Goal: Find specific page/section: Find specific page/section

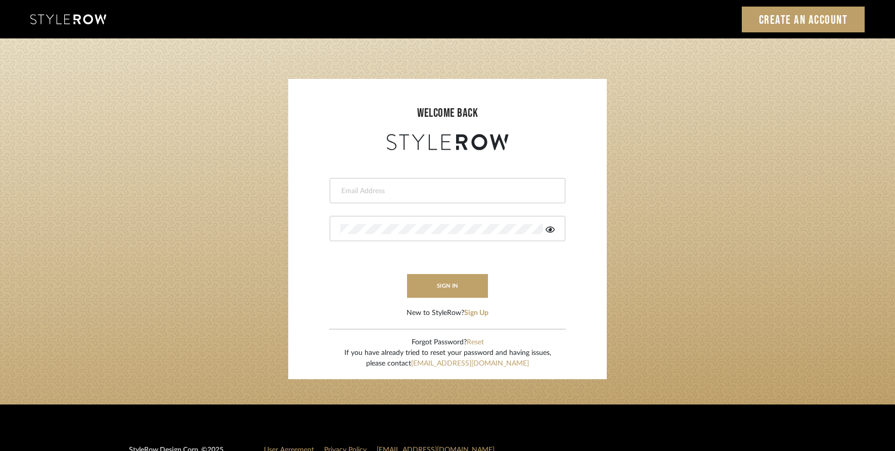
type input "tami@clothandkind.com"
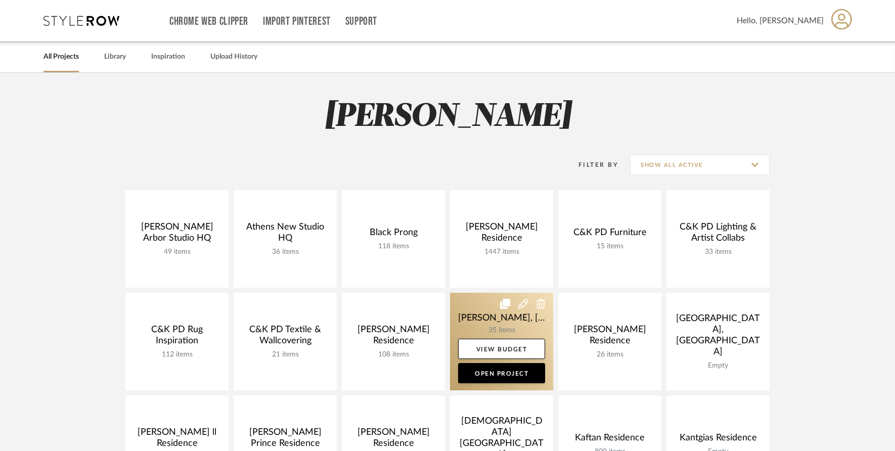
click at [514, 329] on link at bounding box center [501, 342] width 103 height 98
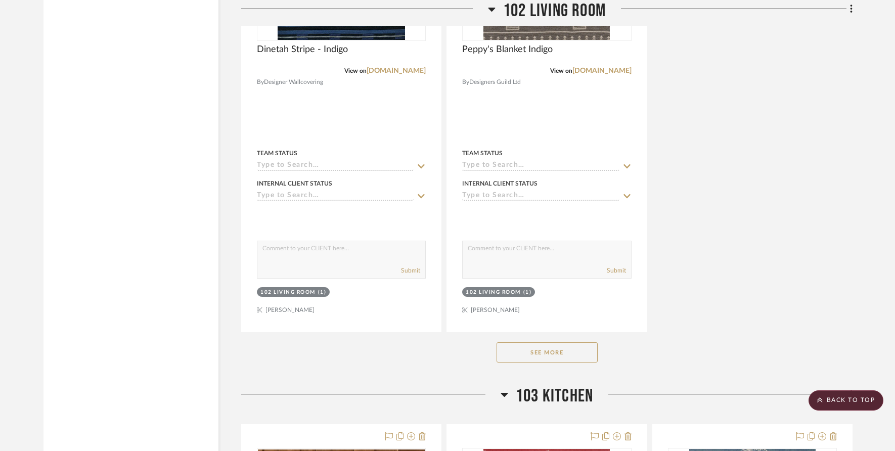
scroll to position [2570, 0]
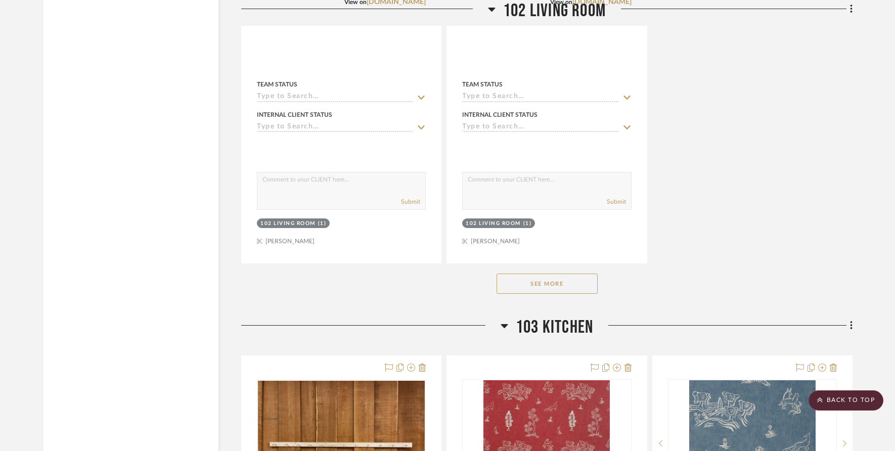
click at [545, 274] on button "See More" at bounding box center [546, 284] width 101 height 20
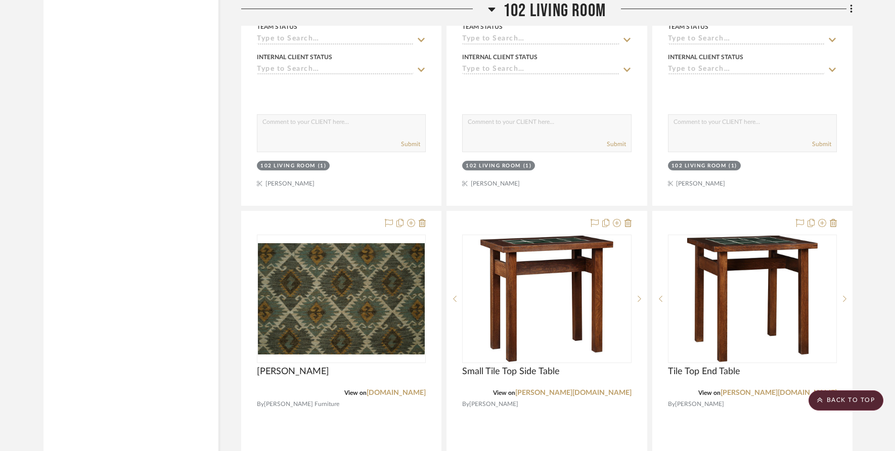
scroll to position [3570, 0]
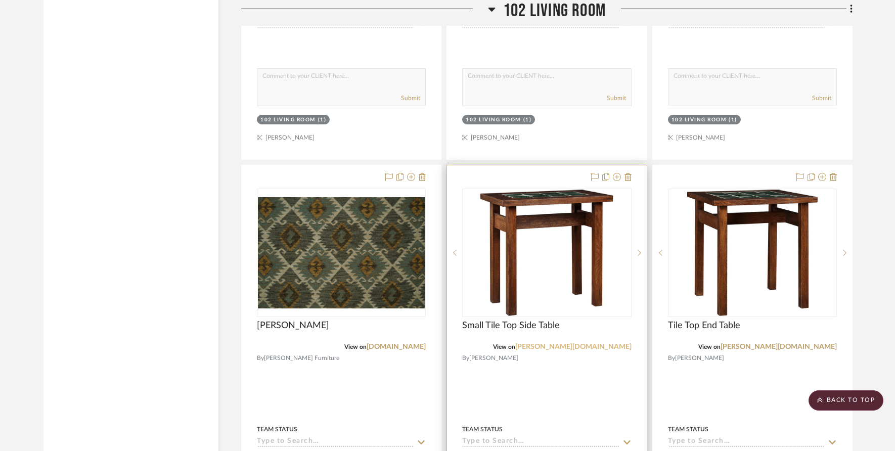
click at [602, 343] on link "[PERSON_NAME][DOMAIN_NAME]" at bounding box center [573, 346] width 116 height 7
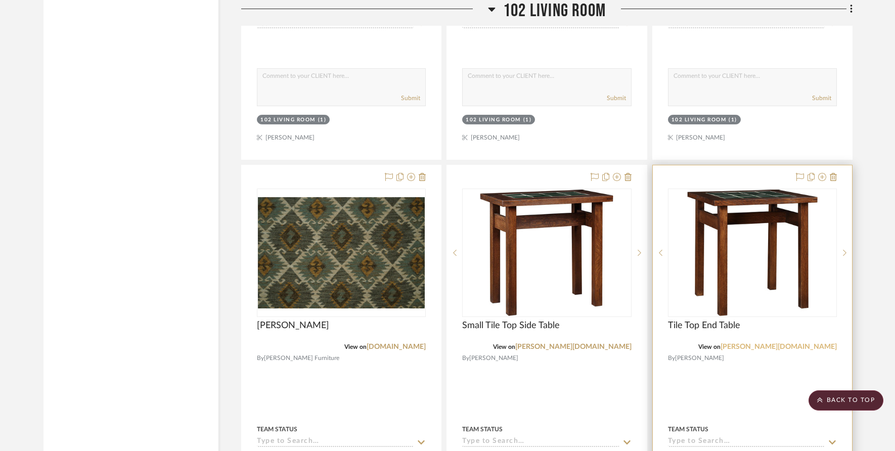
click at [822, 343] on link "[PERSON_NAME][DOMAIN_NAME]" at bounding box center [778, 346] width 116 height 7
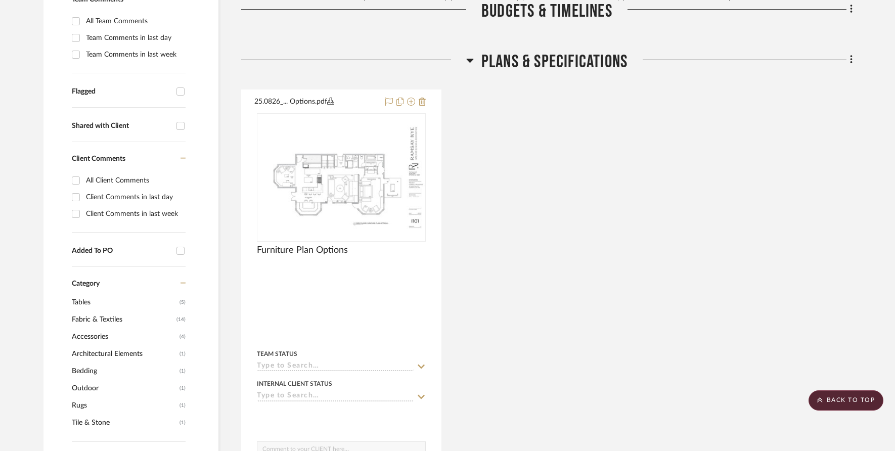
scroll to position [305, 0]
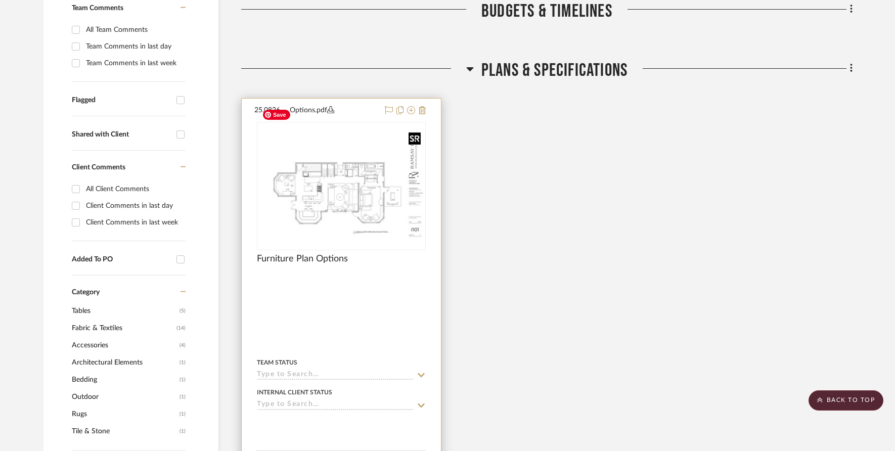
click at [0, 0] on img at bounding box center [0, 0] width 0 height 0
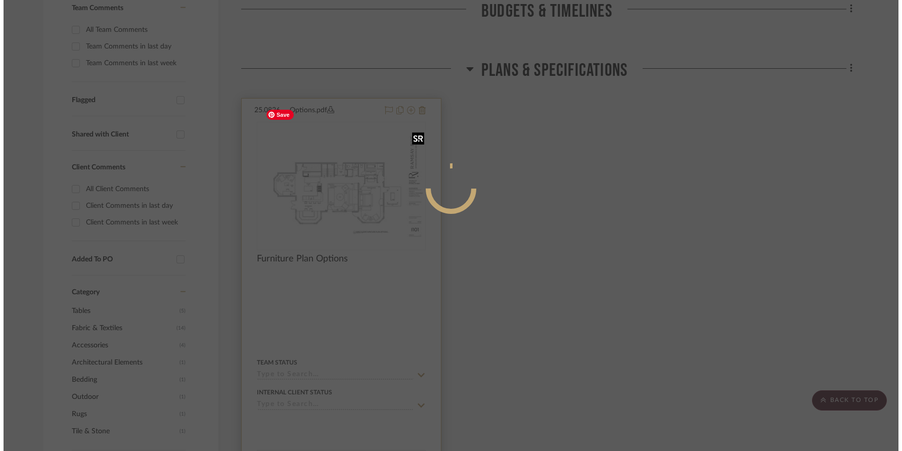
scroll to position [0, 0]
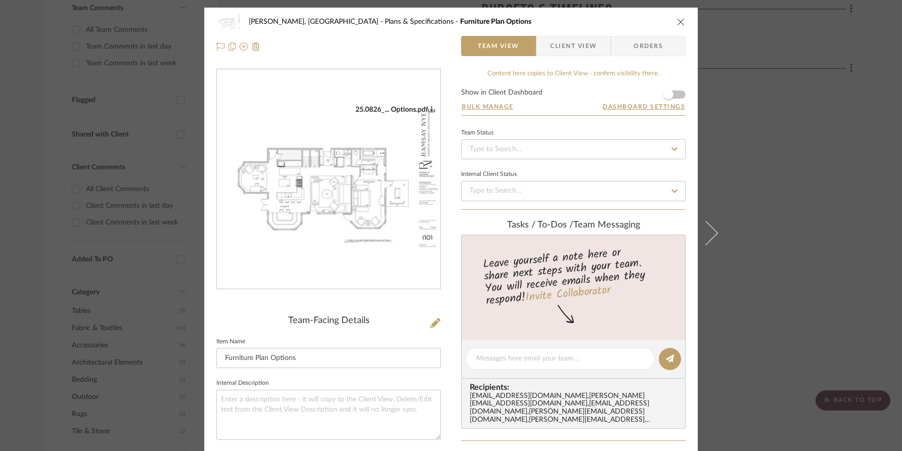
click at [361, 189] on div "25.0826_... Options.pdf" at bounding box center [328, 179] width 223 height 220
click at [359, 189] on img "0" at bounding box center [328, 179] width 223 height 149
click at [677, 21] on icon "close" at bounding box center [681, 22] width 8 height 8
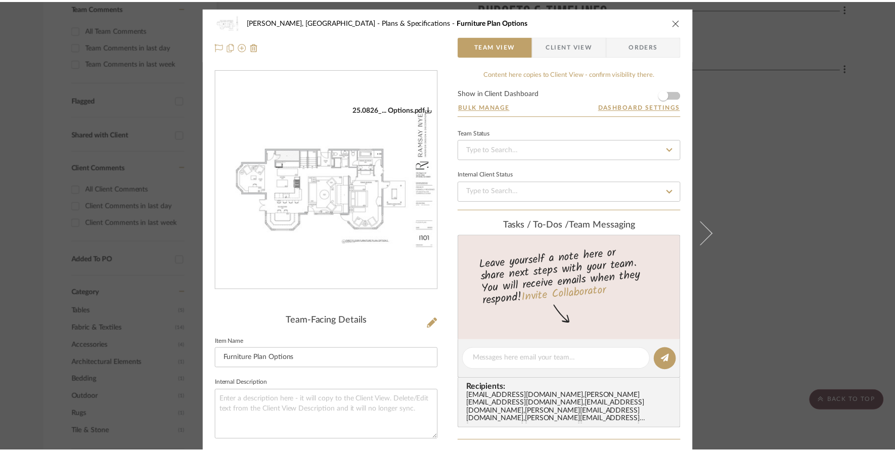
scroll to position [305, 0]
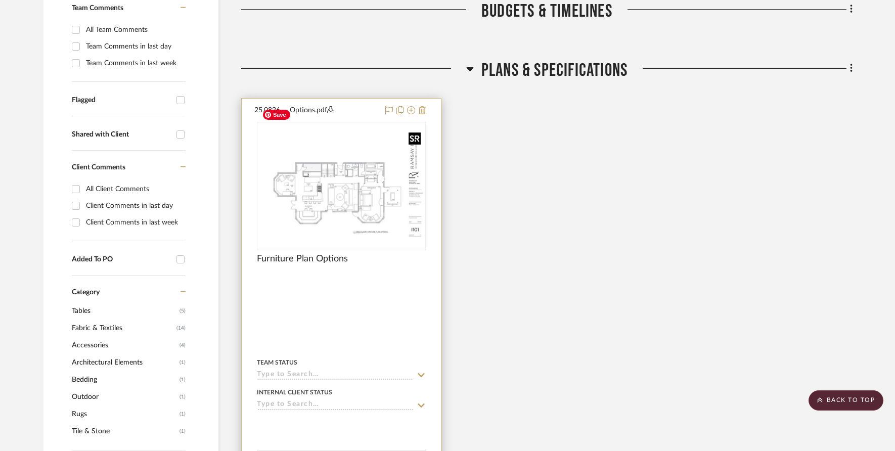
click at [321, 175] on img "0" at bounding box center [341, 185] width 167 height 111
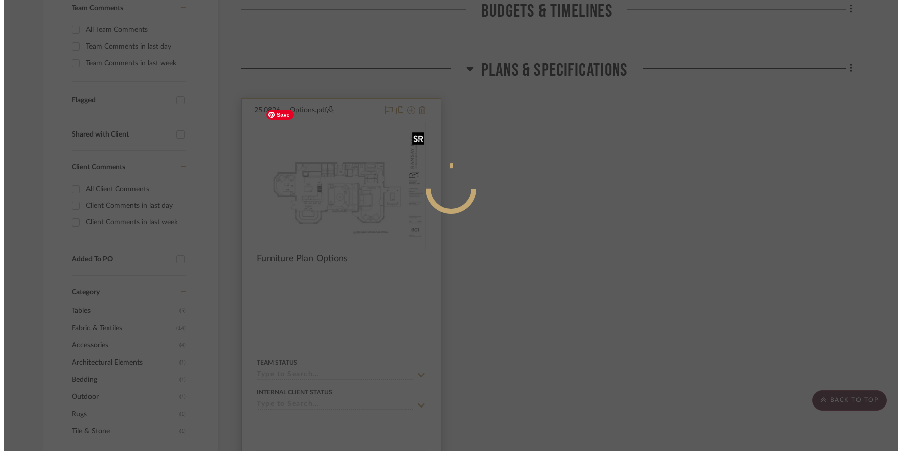
scroll to position [0, 0]
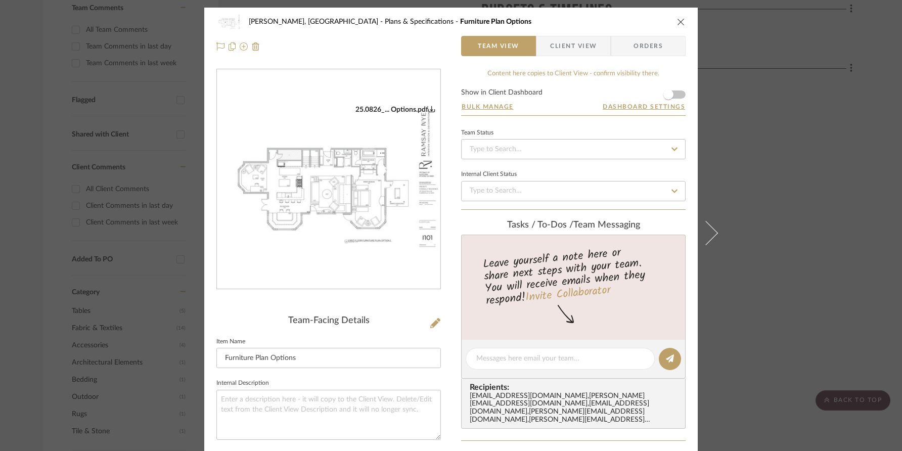
click at [297, 221] on img "0" at bounding box center [328, 179] width 223 height 149
